Goal: Task Accomplishment & Management: Complete application form

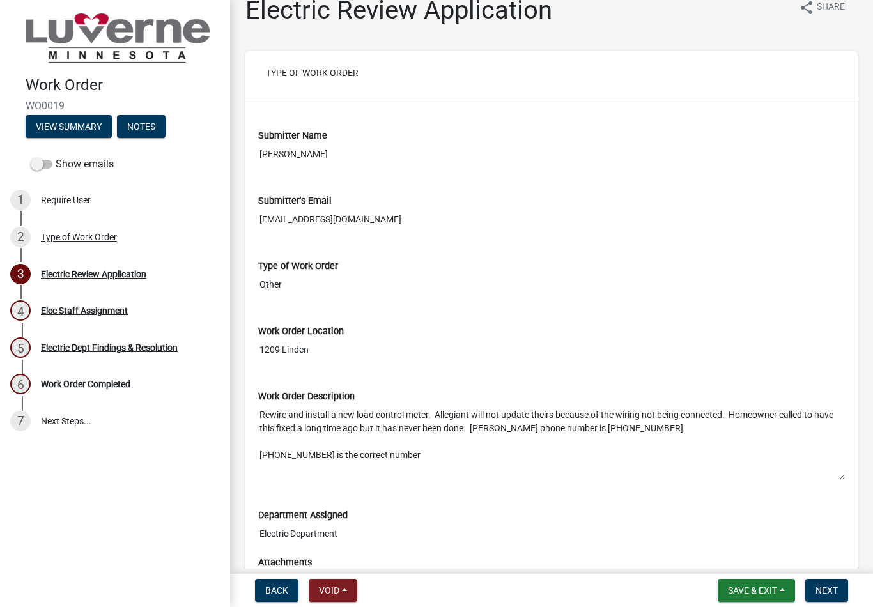
scroll to position [16, 0]
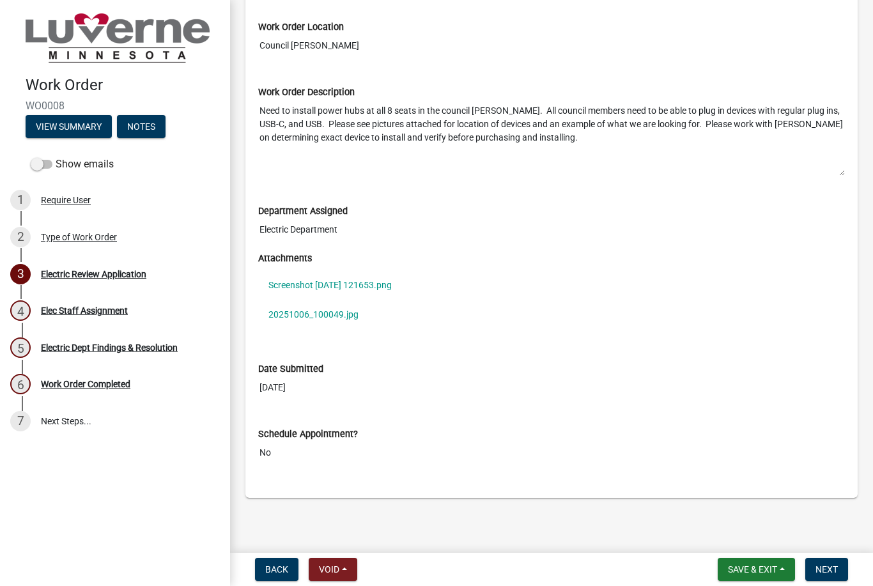
scroll to position [325, 0]
click at [827, 567] on span "Next" at bounding box center [826, 569] width 22 height 10
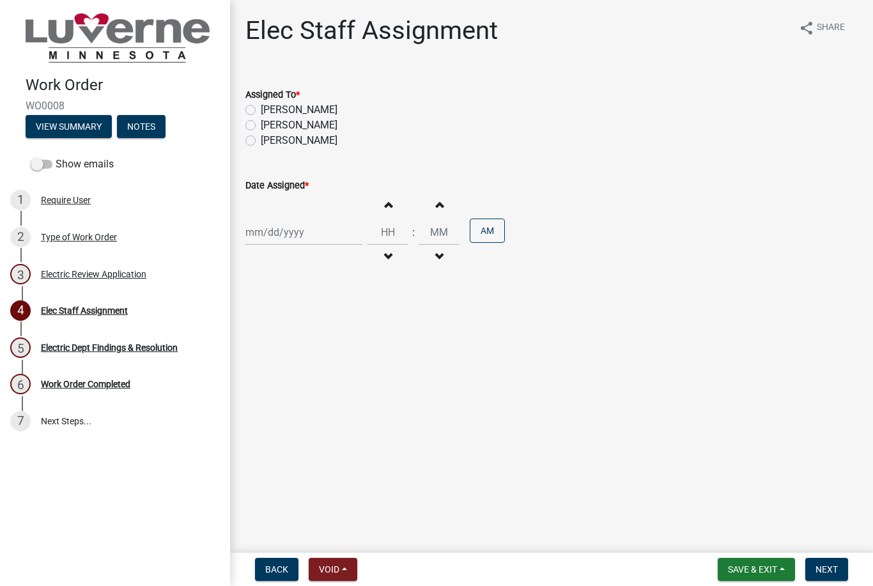
click at [263, 137] on label "[PERSON_NAME]" at bounding box center [299, 140] width 77 height 15
click at [263, 137] on input "[PERSON_NAME]" at bounding box center [265, 137] width 8 height 8
radio input "true"
click at [301, 233] on div at bounding box center [303, 232] width 117 height 26
select select "10"
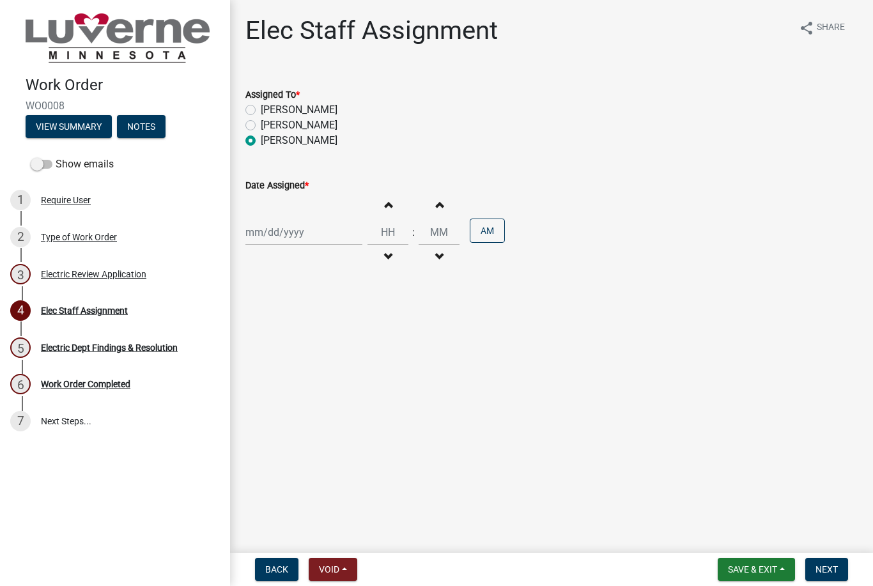
select select "2025"
click at [280, 346] on div "14" at bounding box center [278, 341] width 20 height 20
type input "[DATE]"
click at [380, 230] on input "Hours" at bounding box center [387, 232] width 41 height 26
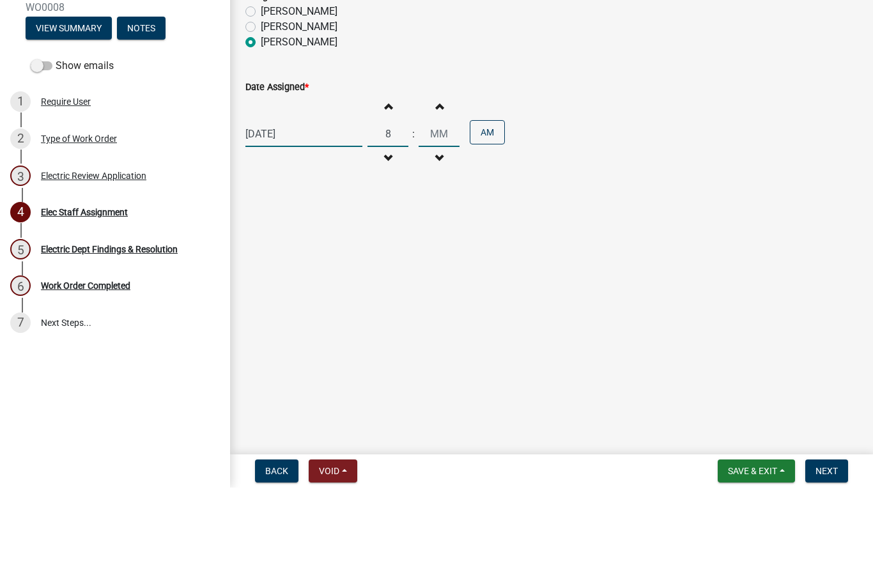
click at [433, 219] on input "Minutes" at bounding box center [439, 232] width 41 height 26
type input "08"
type input "00"
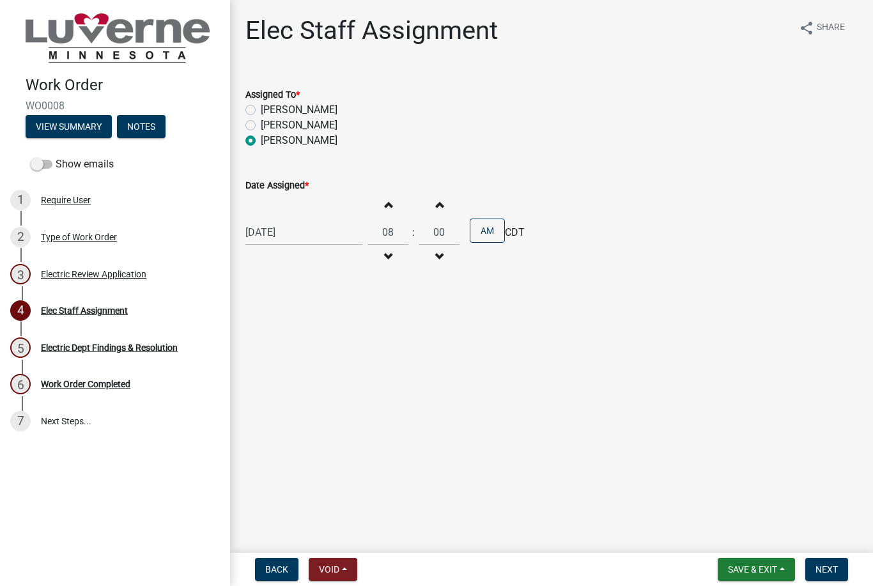
click at [826, 574] on span "Next" at bounding box center [826, 569] width 22 height 10
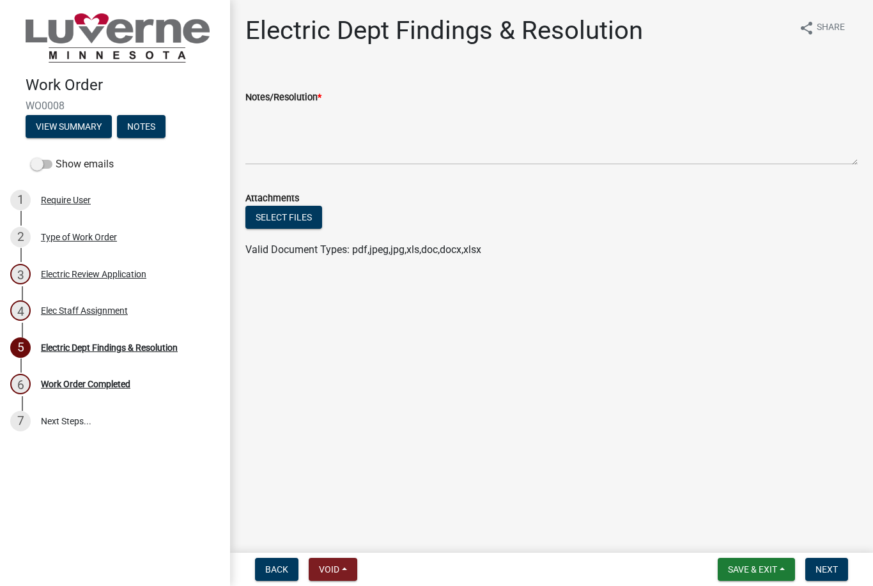
click at [830, 573] on span "Next" at bounding box center [826, 569] width 22 height 10
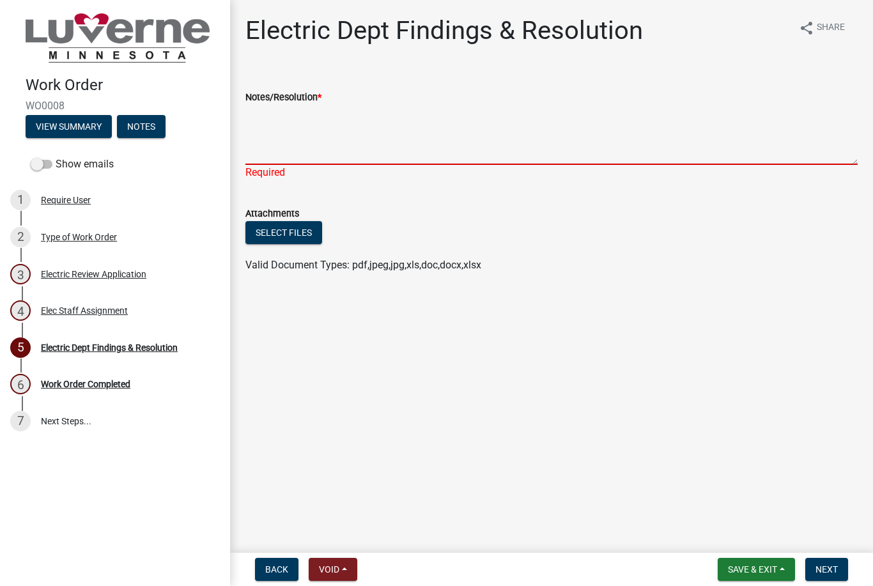
click at [284, 148] on textarea "Notes/Resolution *" at bounding box center [551, 135] width 612 height 60
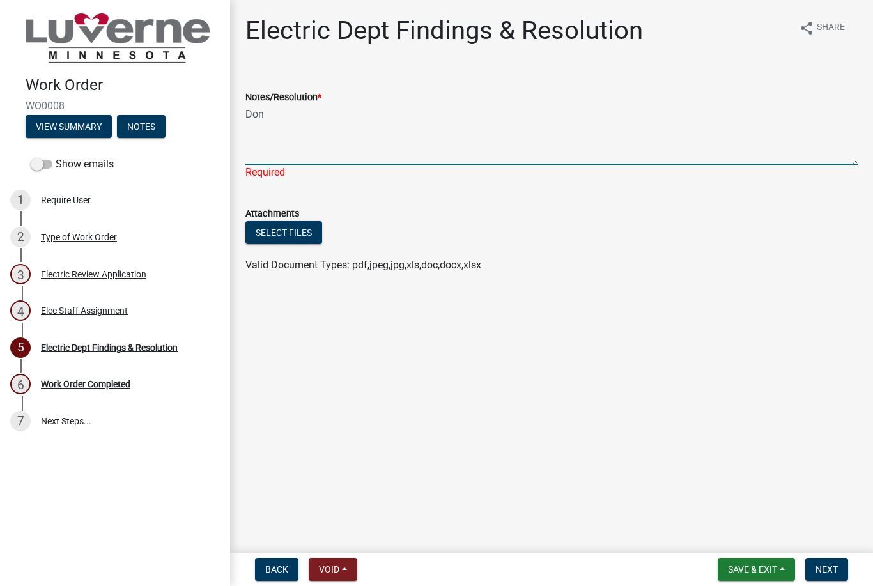
type textarea "Done"
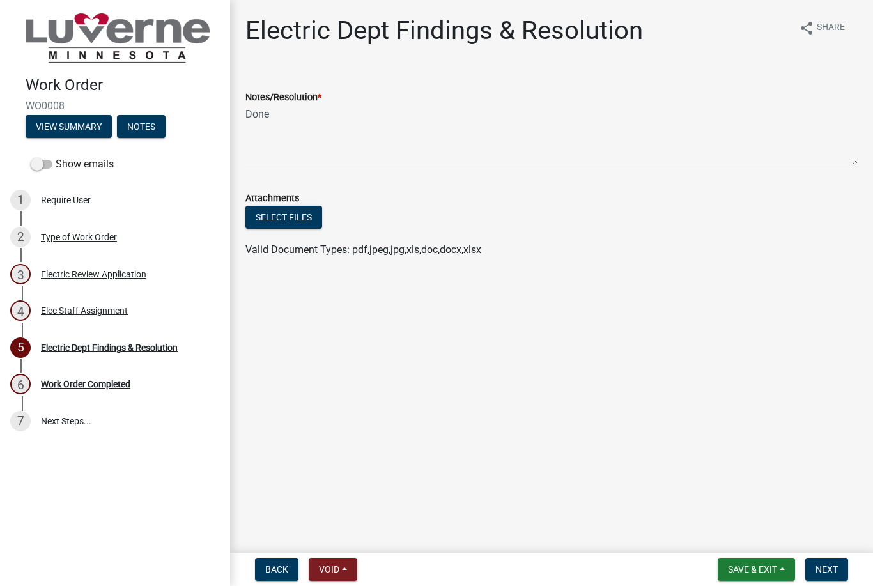
click at [837, 571] on span "Next" at bounding box center [826, 569] width 22 height 10
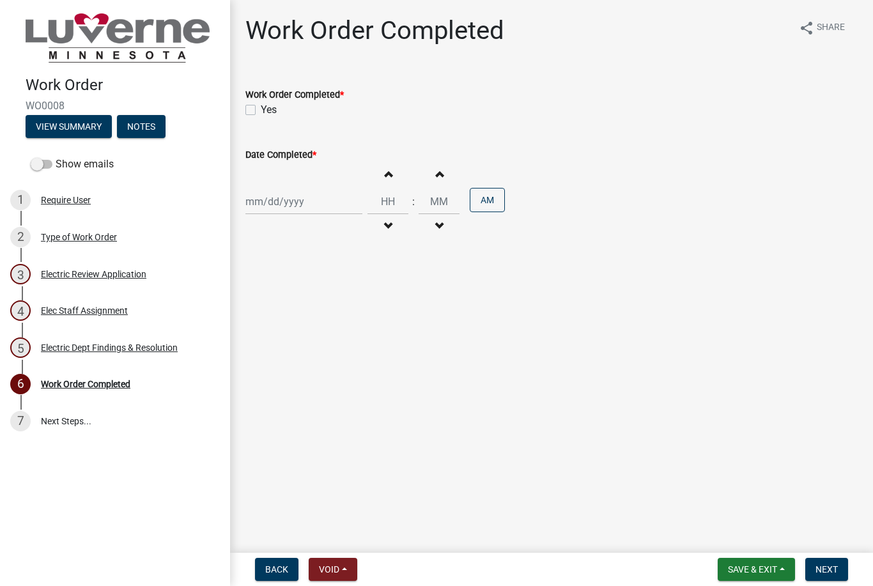
click at [262, 112] on label "Yes" at bounding box center [269, 109] width 16 height 15
click at [262, 111] on input "Yes" at bounding box center [265, 106] width 8 height 8
checkbox input "true"
click at [296, 201] on div at bounding box center [303, 202] width 117 height 26
select select "10"
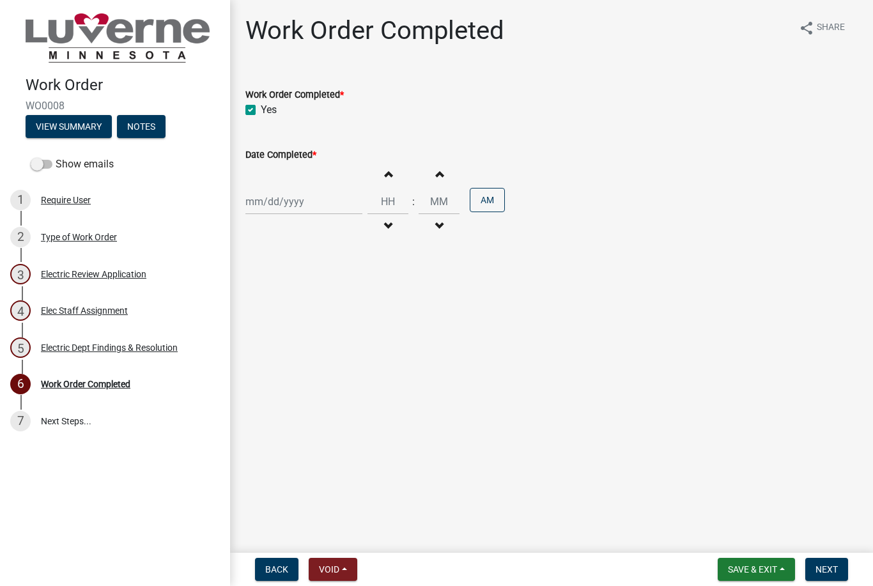
select select "2025"
click at [305, 307] on div "15" at bounding box center [299, 310] width 20 height 20
type input "[DATE]"
click at [379, 191] on input "Hours" at bounding box center [387, 202] width 41 height 26
click at [435, 198] on input "Minutes" at bounding box center [439, 202] width 41 height 26
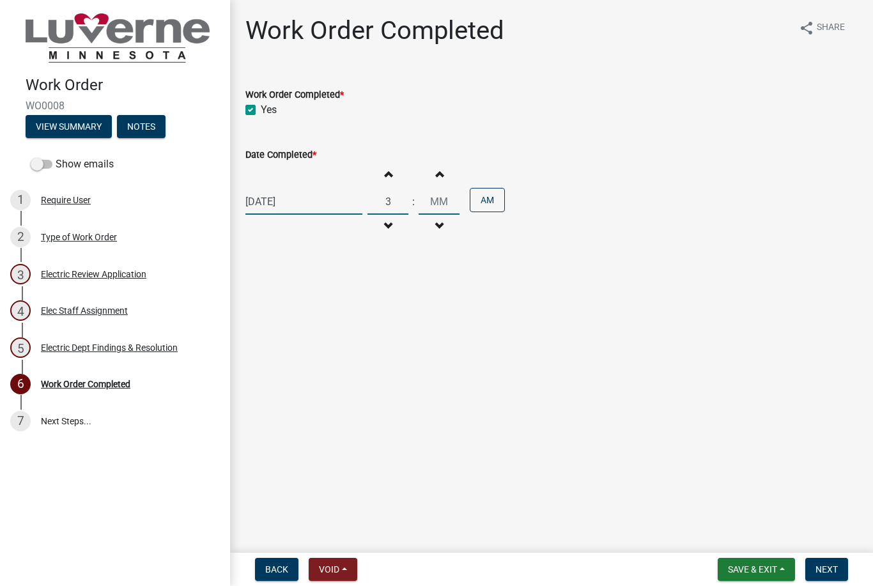
type input "03"
type input "00"
click at [477, 199] on button "AM" at bounding box center [487, 200] width 35 height 24
click at [835, 574] on span "Next" at bounding box center [826, 569] width 22 height 10
